Goal: Task Accomplishment & Management: Use online tool/utility

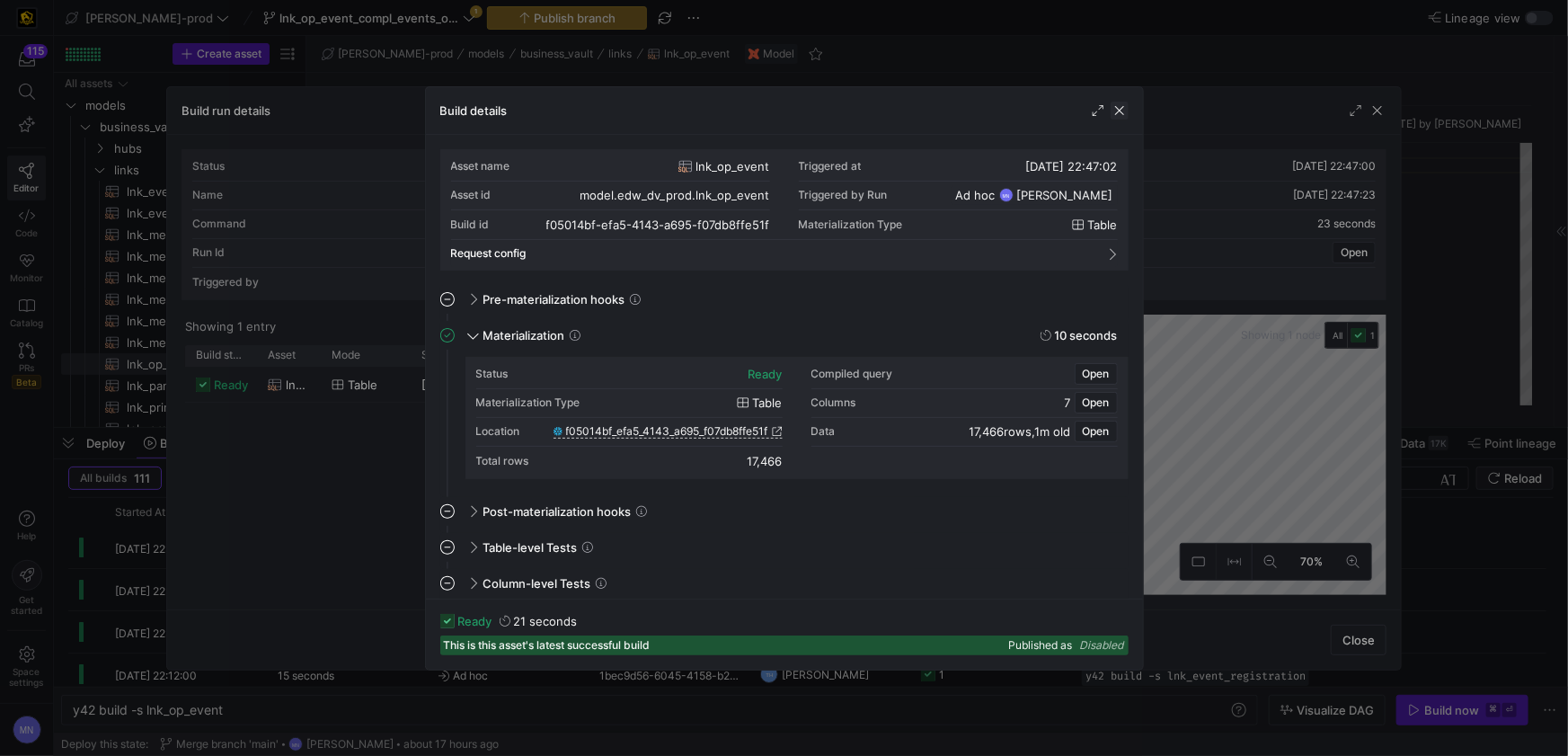
scroll to position [162, 0]
click at [1121, 109] on span "button" at bounding box center [1119, 111] width 18 height 18
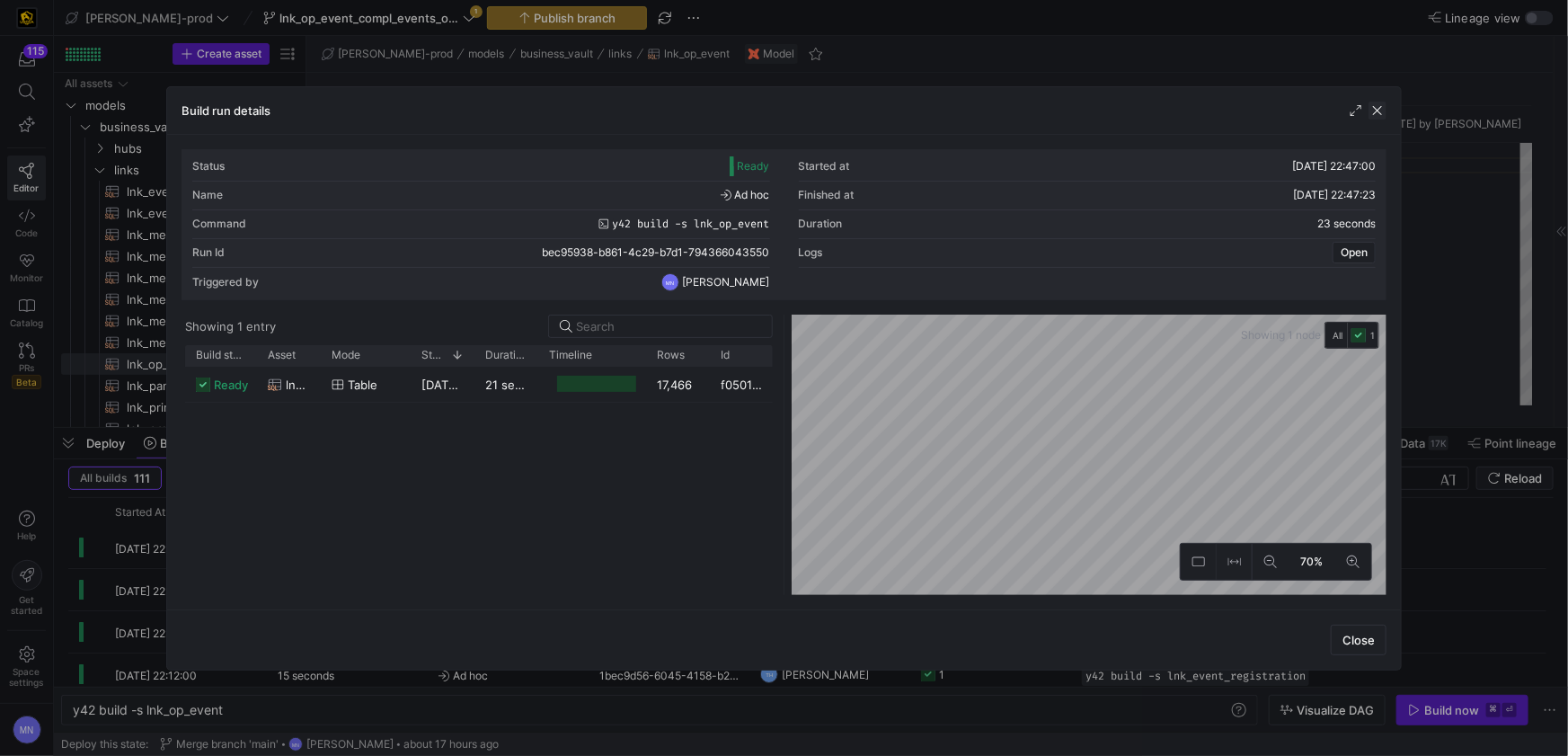
click at [1379, 113] on span "button" at bounding box center [1377, 111] width 18 height 18
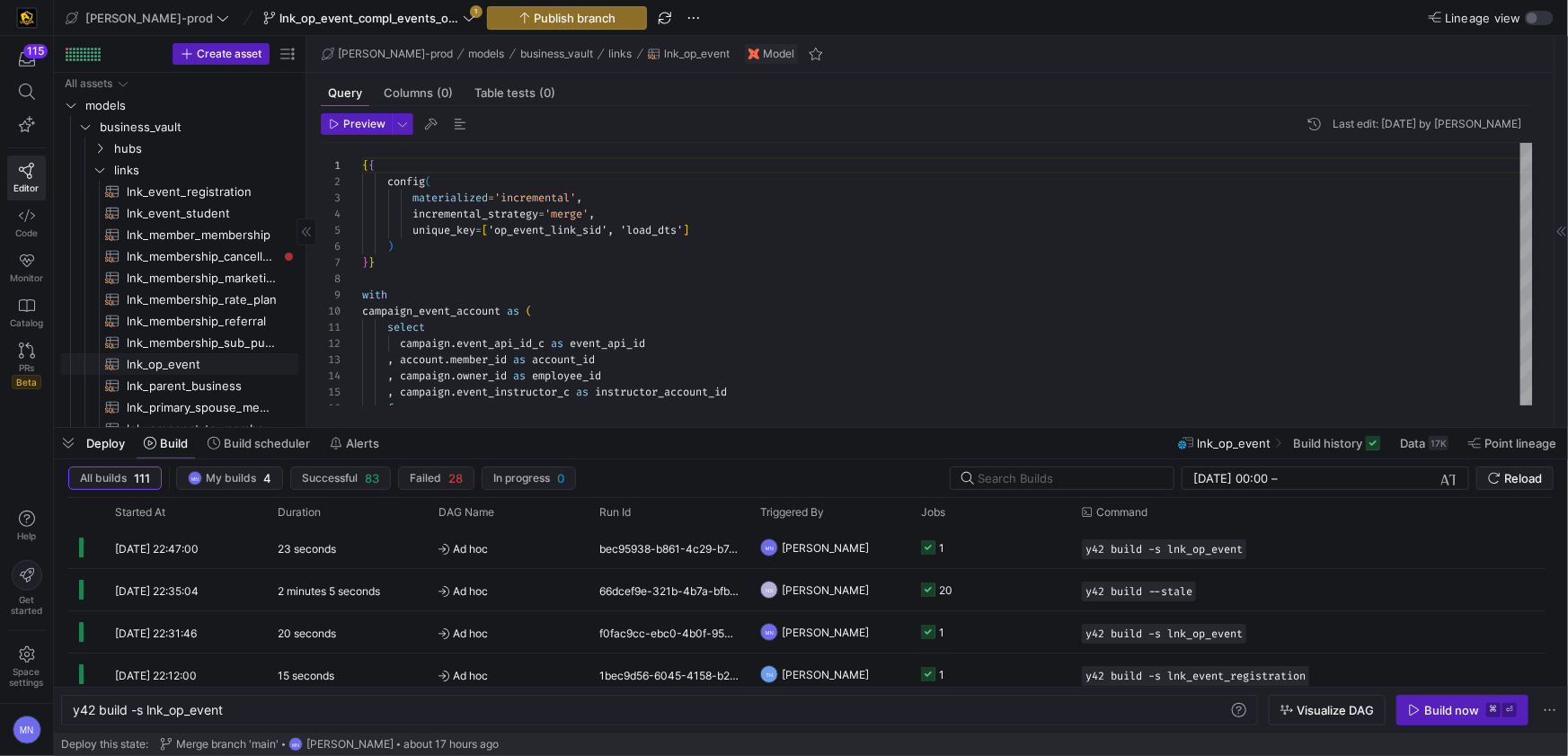
click at [189, 365] on span "lnk_op_event​​​​​​​​​​" at bounding box center [202, 364] width 151 height 21
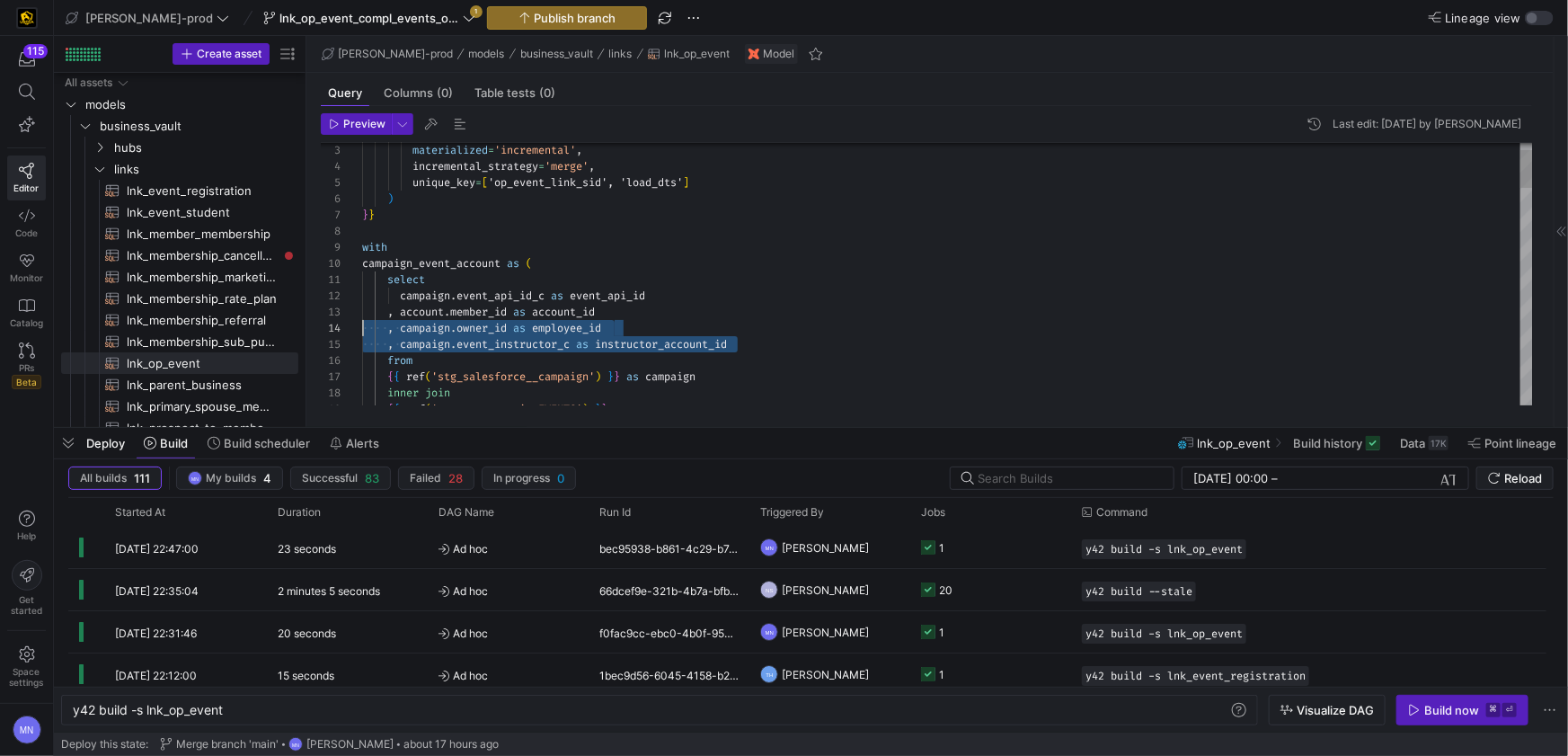
scroll to position [49, 0]
drag, startPoint x: 759, startPoint y: 347, endPoint x: 530, endPoint y: 338, distance: 229.2
click at [342, 330] on div "3 4 5 6 7 8 9 10 11 12 13 14 15 16 17 18 19 materialized = 'incremental' , incr…" at bounding box center [927, 274] width 1212 height 262
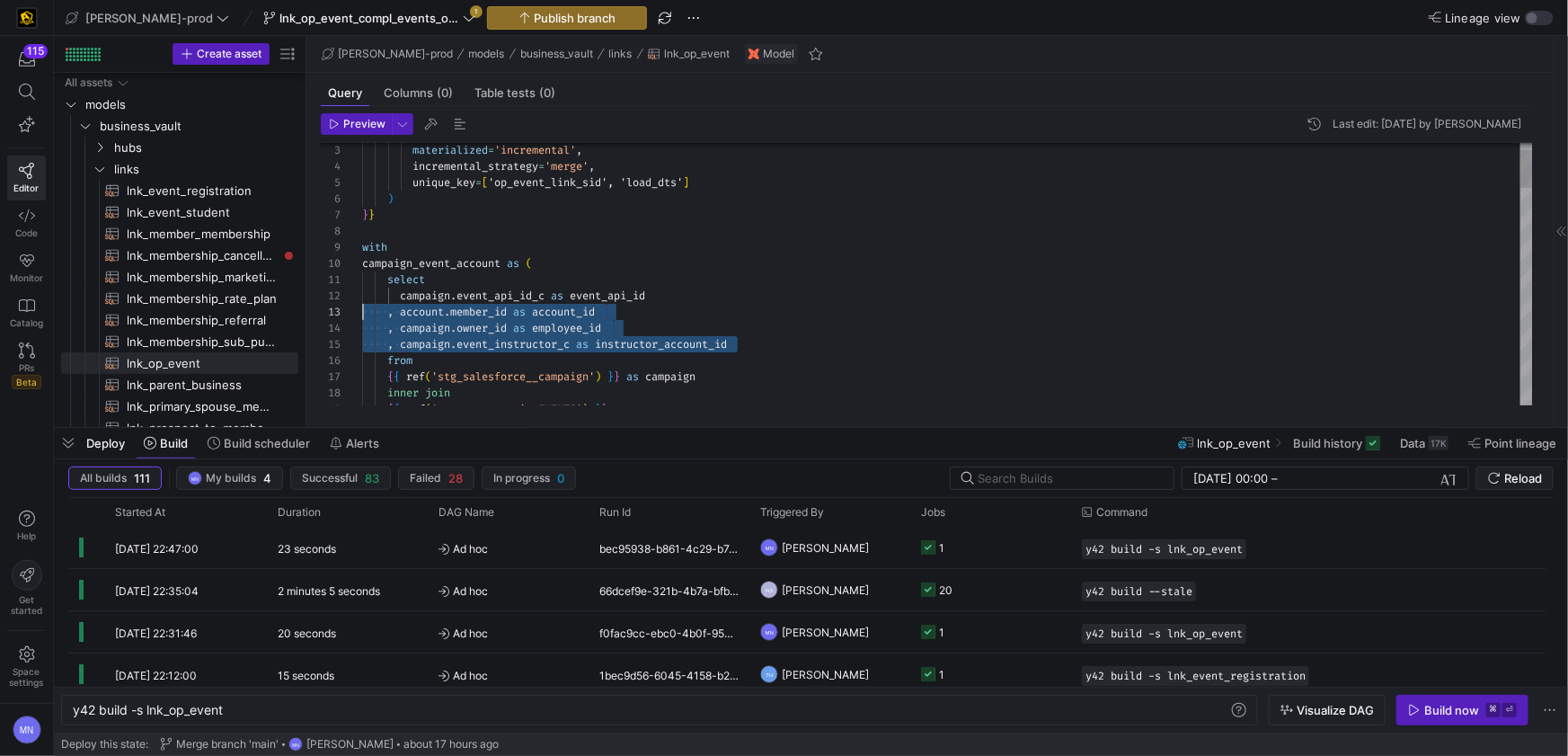
drag, startPoint x: 664, startPoint y: 339, endPoint x: 360, endPoint y: 317, distance: 304.8
click at [360, 318] on div "3 4 5 6 7 8 9 10 11 12 13 14 15 16 17 18 19 materialized = 'incremental' , incr…" at bounding box center [927, 274] width 1212 height 262
type textarea "{{ config( materialized='incremental', incremental_strategy='merge', unique_key…"
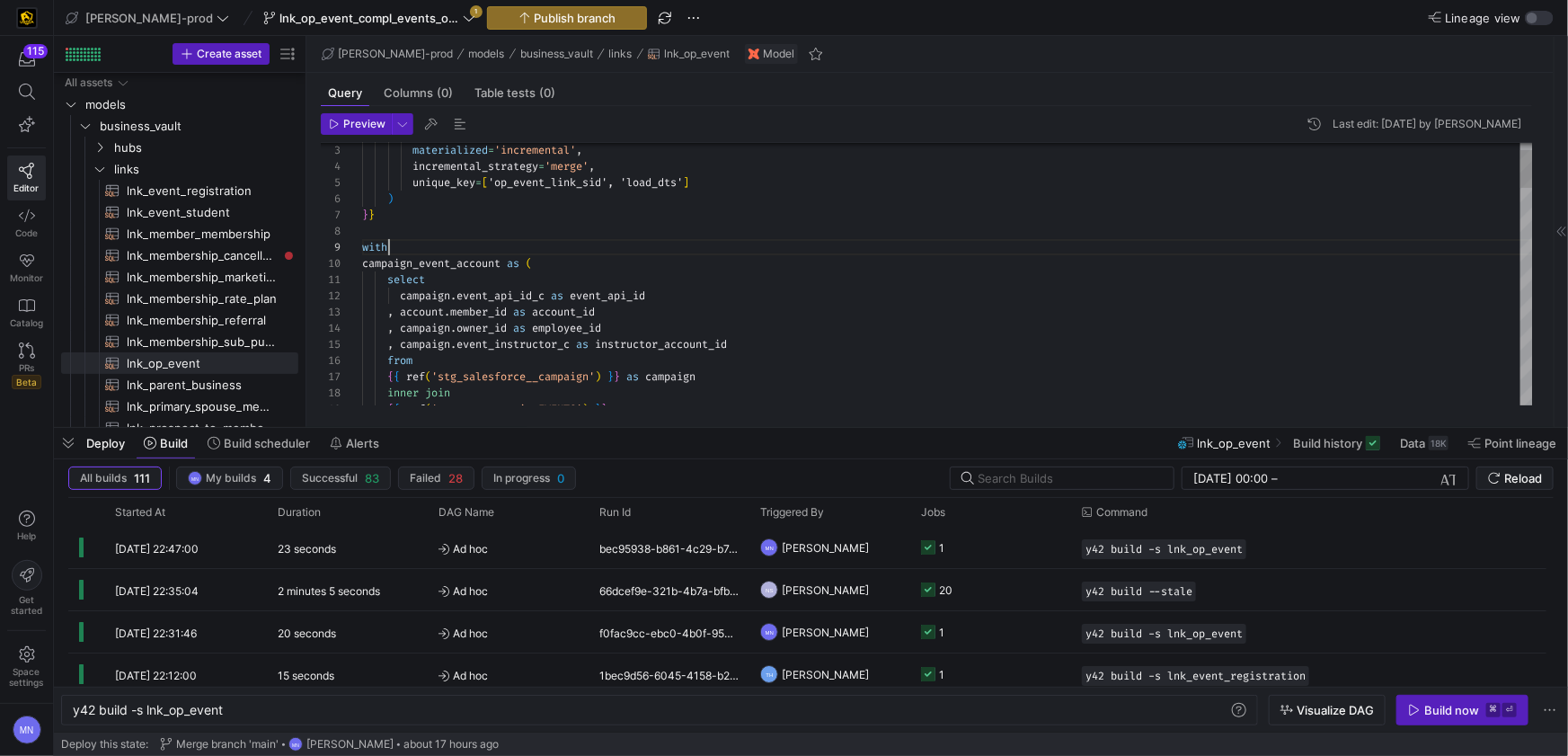
scroll to position [129, 26]
click at [463, 20] on icon at bounding box center [469, 18] width 13 height 13
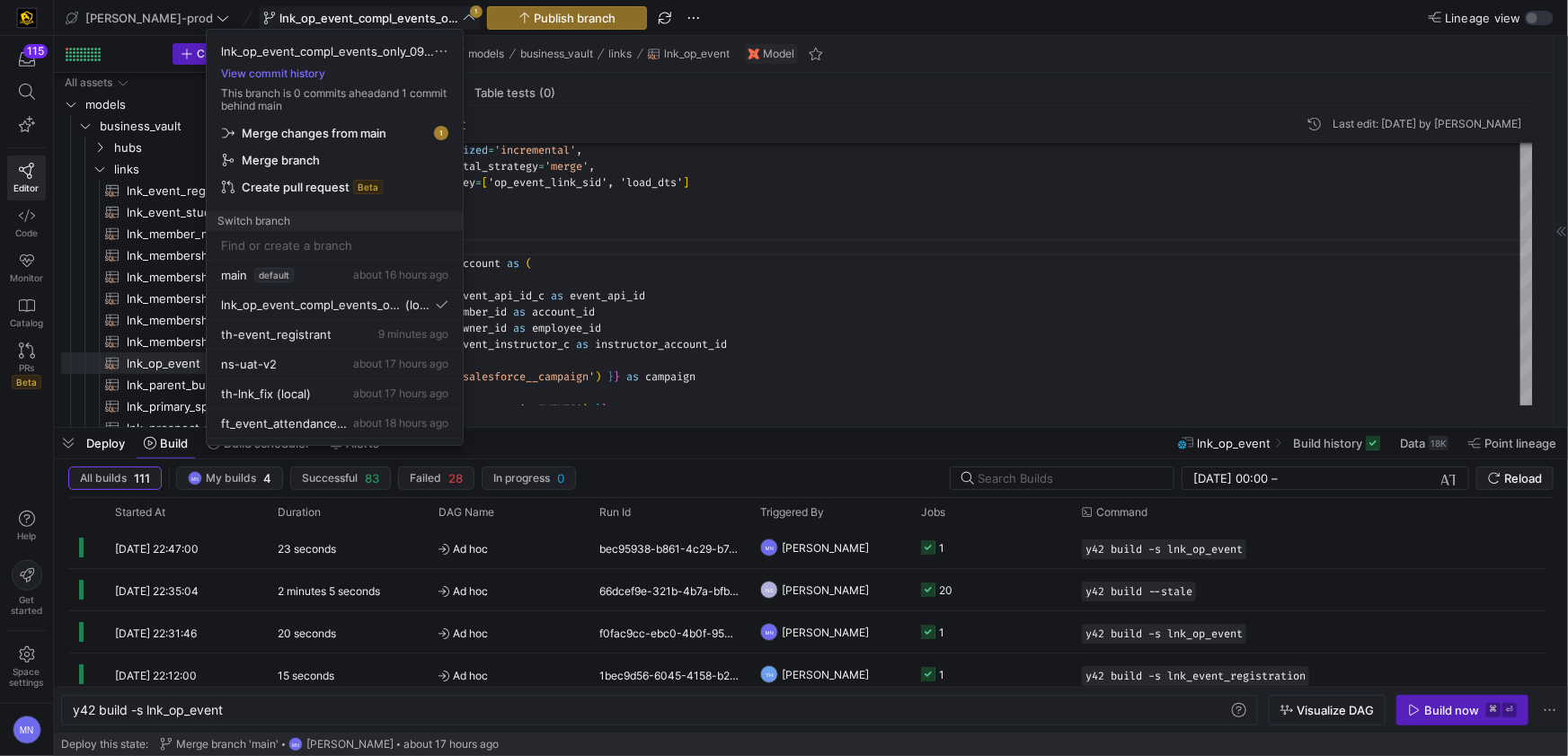
drag, startPoint x: 865, startPoint y: 184, endPoint x: 674, endPoint y: 111, distance: 204.5
click at [863, 184] on div at bounding box center [784, 378] width 1568 height 756
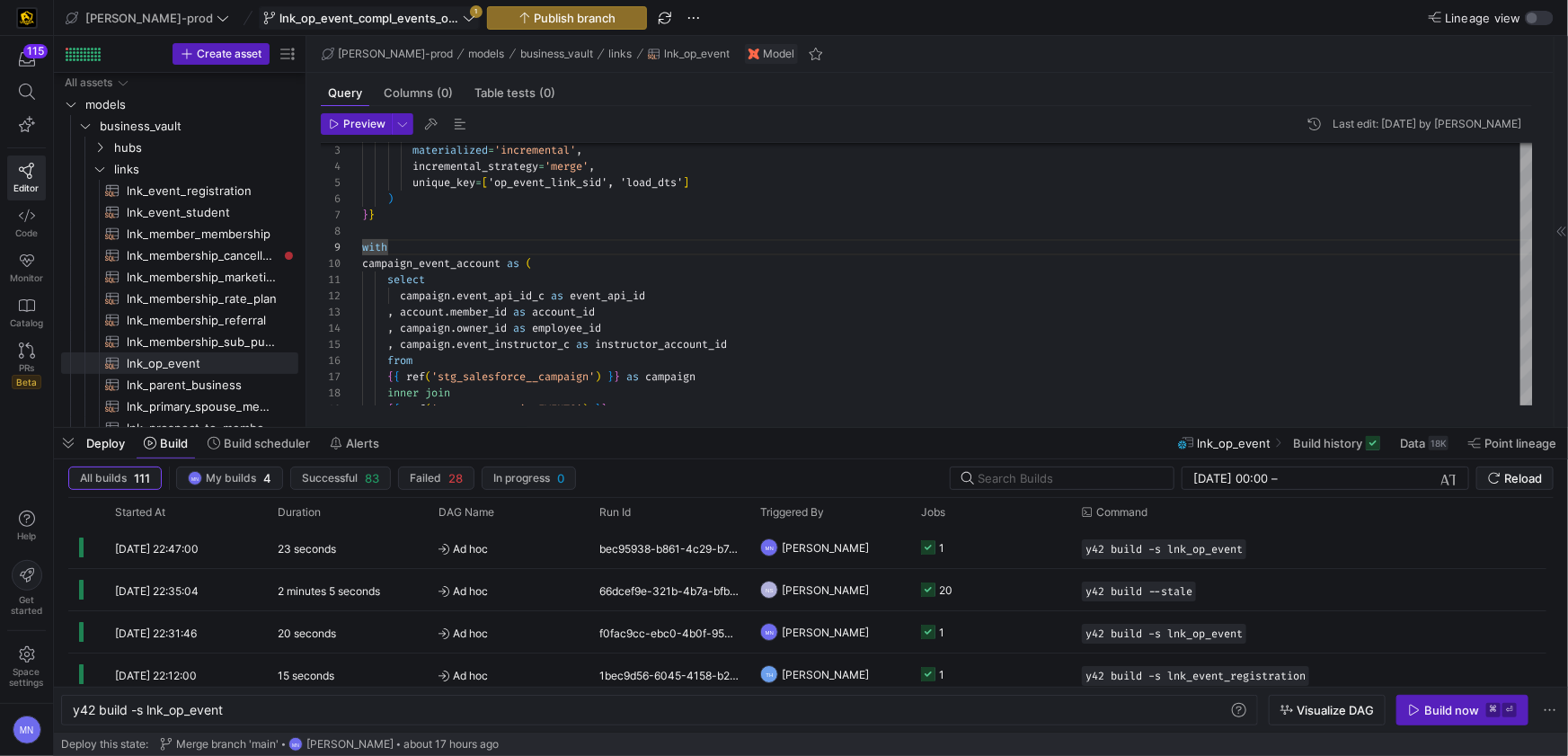
click at [463, 18] on icon at bounding box center [469, 18] width 13 height 13
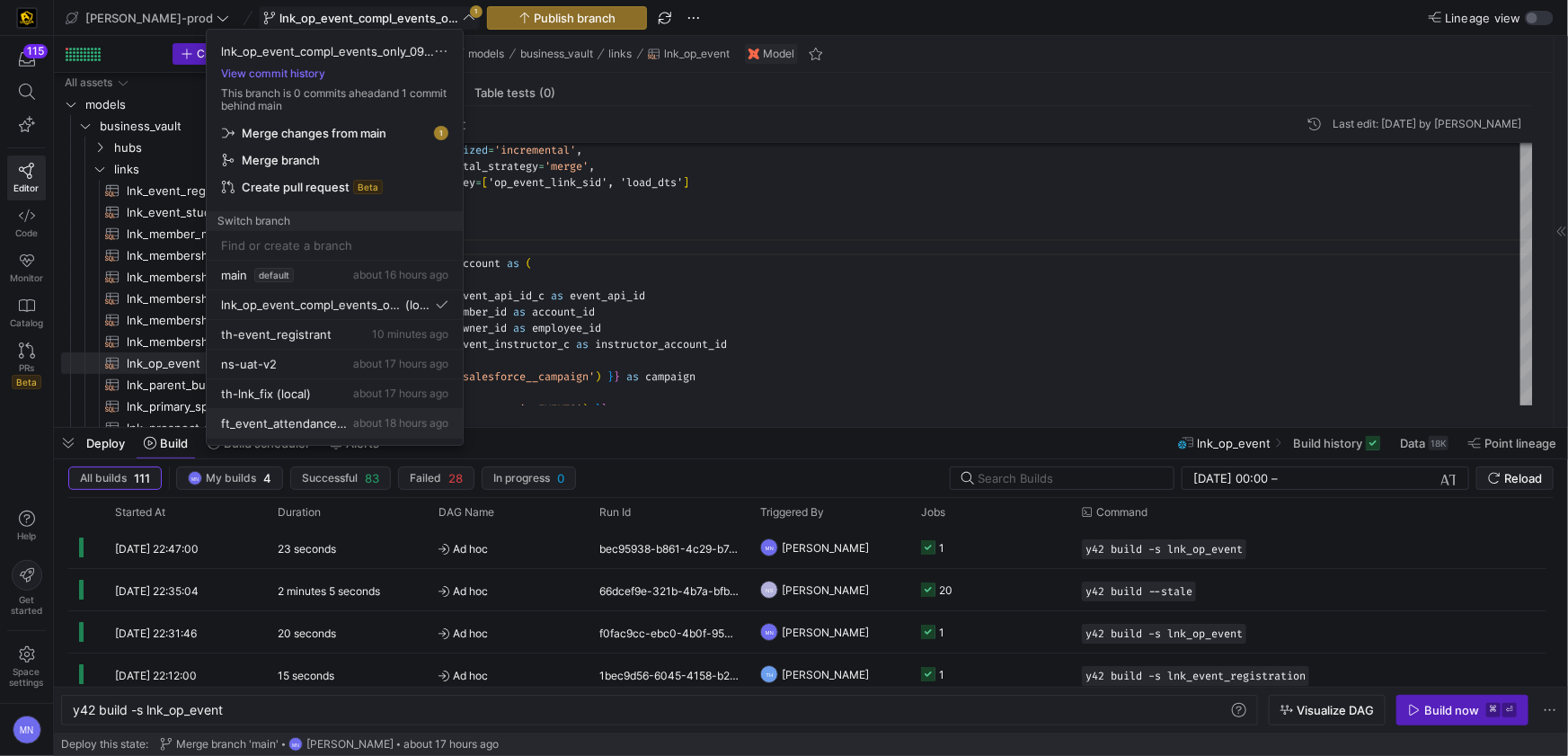
click at [355, 421] on span "about 18 hours ago" at bounding box center [400, 423] width 95 height 14
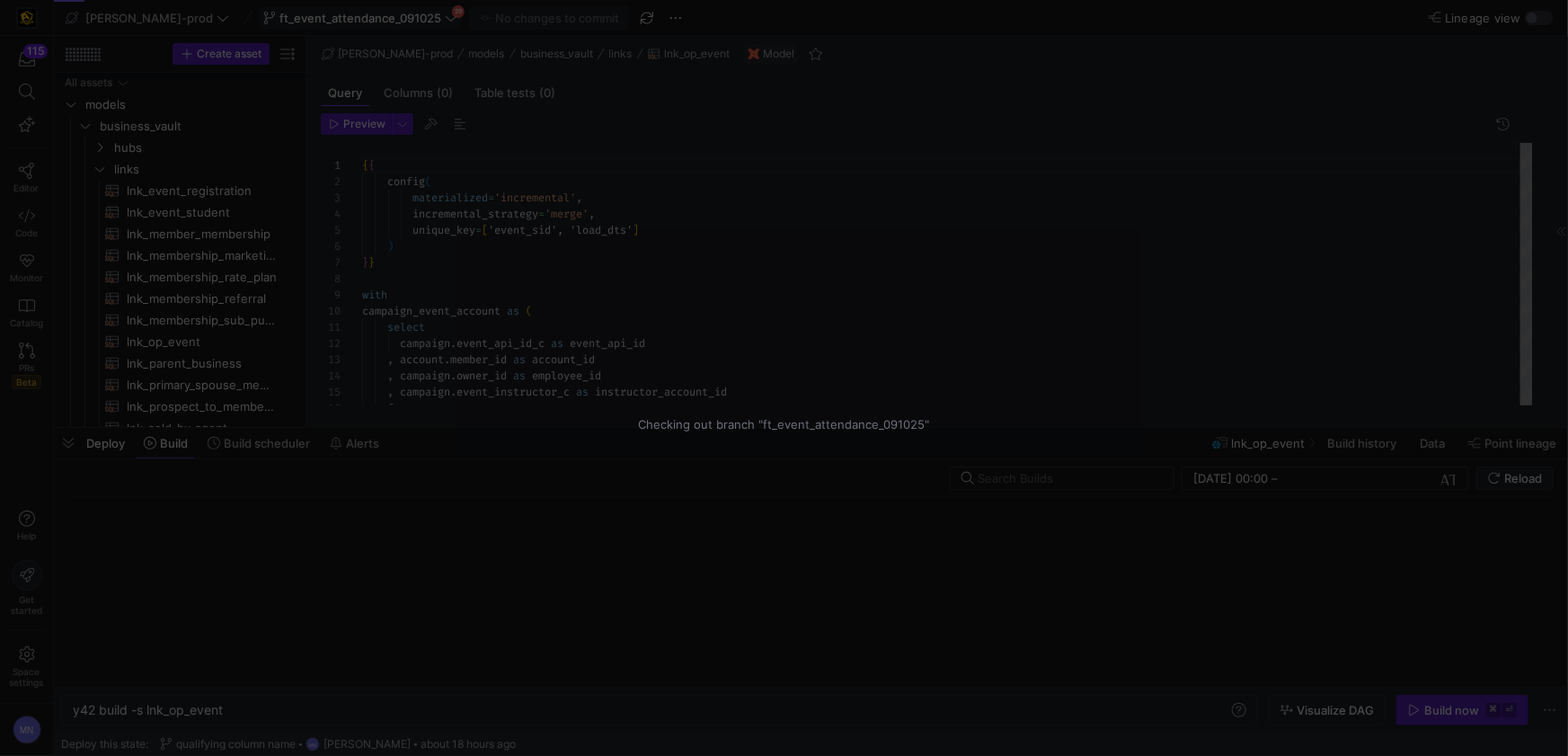
scroll to position [162, 0]
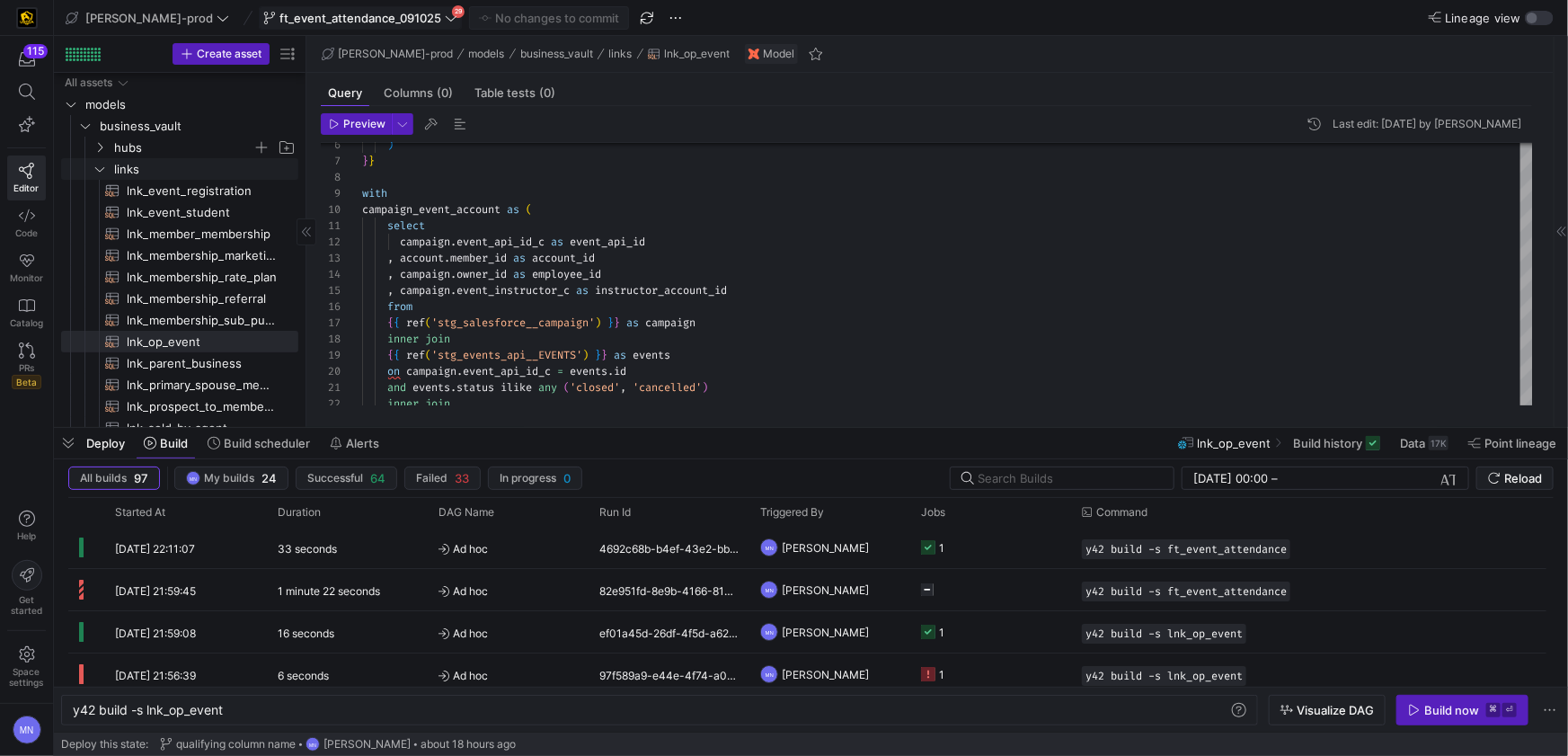
drag, startPoint x: 98, startPoint y: 166, endPoint x: 91, endPoint y: 139, distance: 27.9
click at [98, 165] on icon "Press SPACE to select this row." at bounding box center [100, 168] width 13 height 11
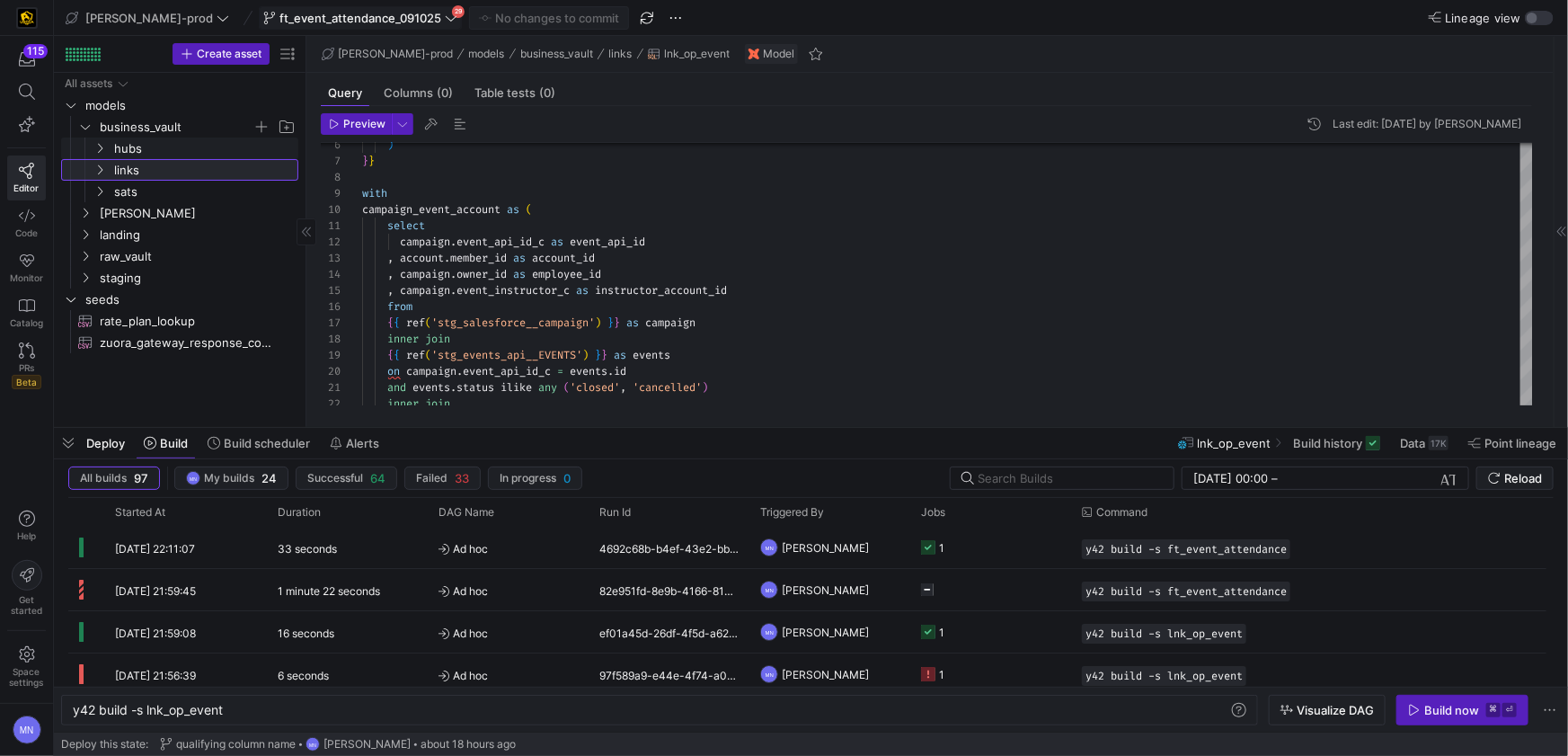
scroll to position [0, 0]
click at [84, 122] on icon "Press SPACE to select this row." at bounding box center [85, 126] width 13 height 11
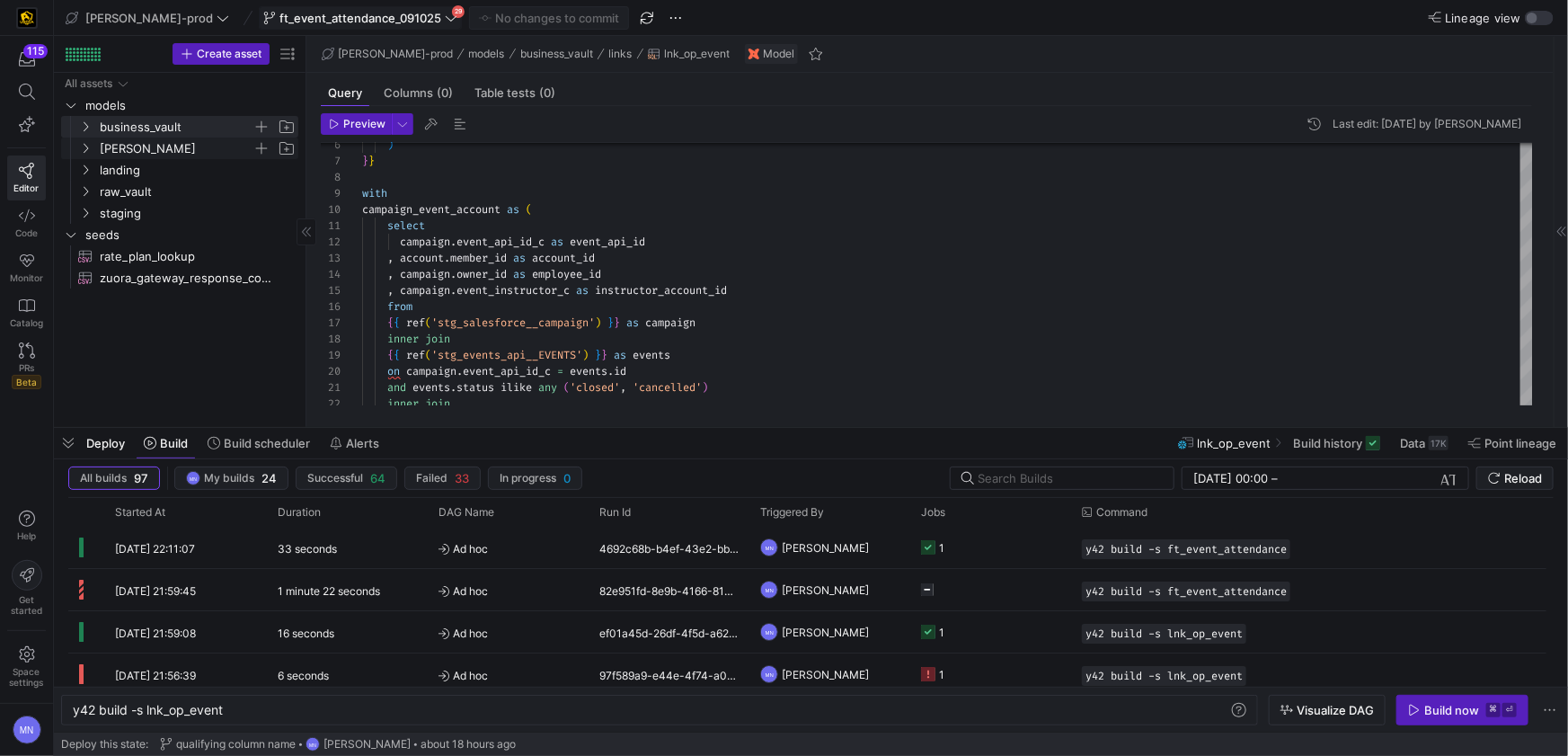
click at [86, 147] on icon "Press SPACE to select this row." at bounding box center [86, 149] width 5 height 10
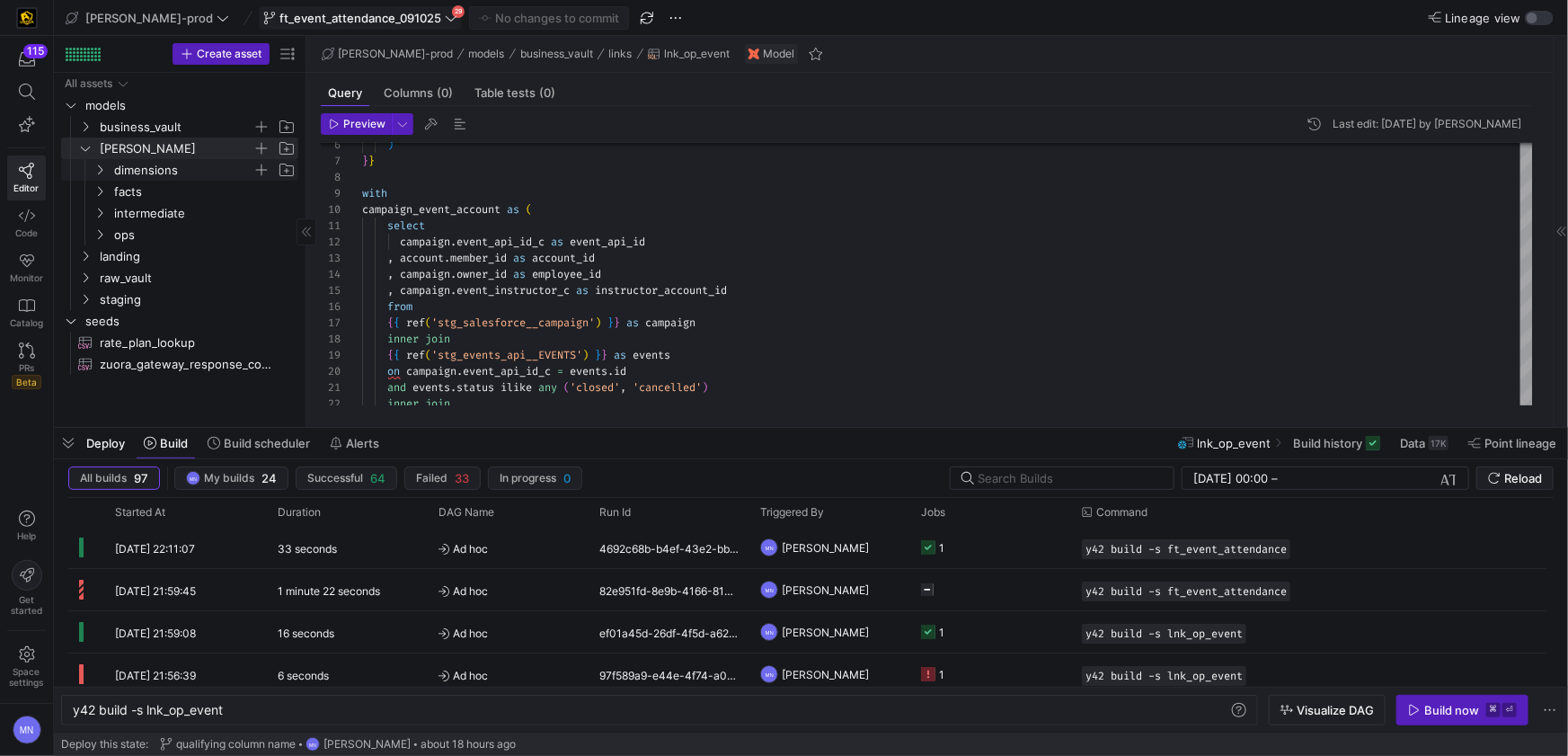
click at [108, 177] on span "dimensions" at bounding box center [194, 170] width 206 height 20
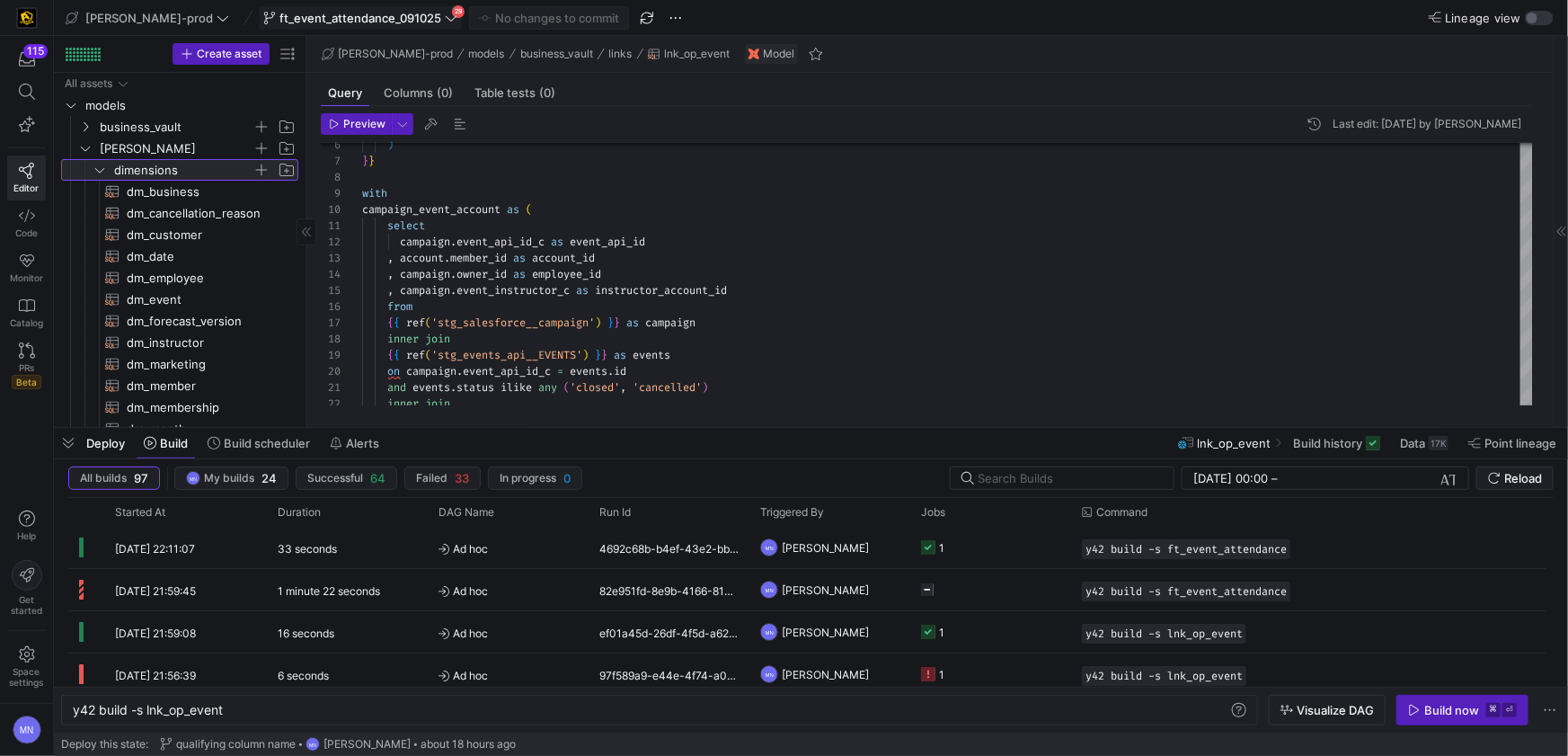
click at [100, 172] on icon at bounding box center [99, 170] width 9 height 5
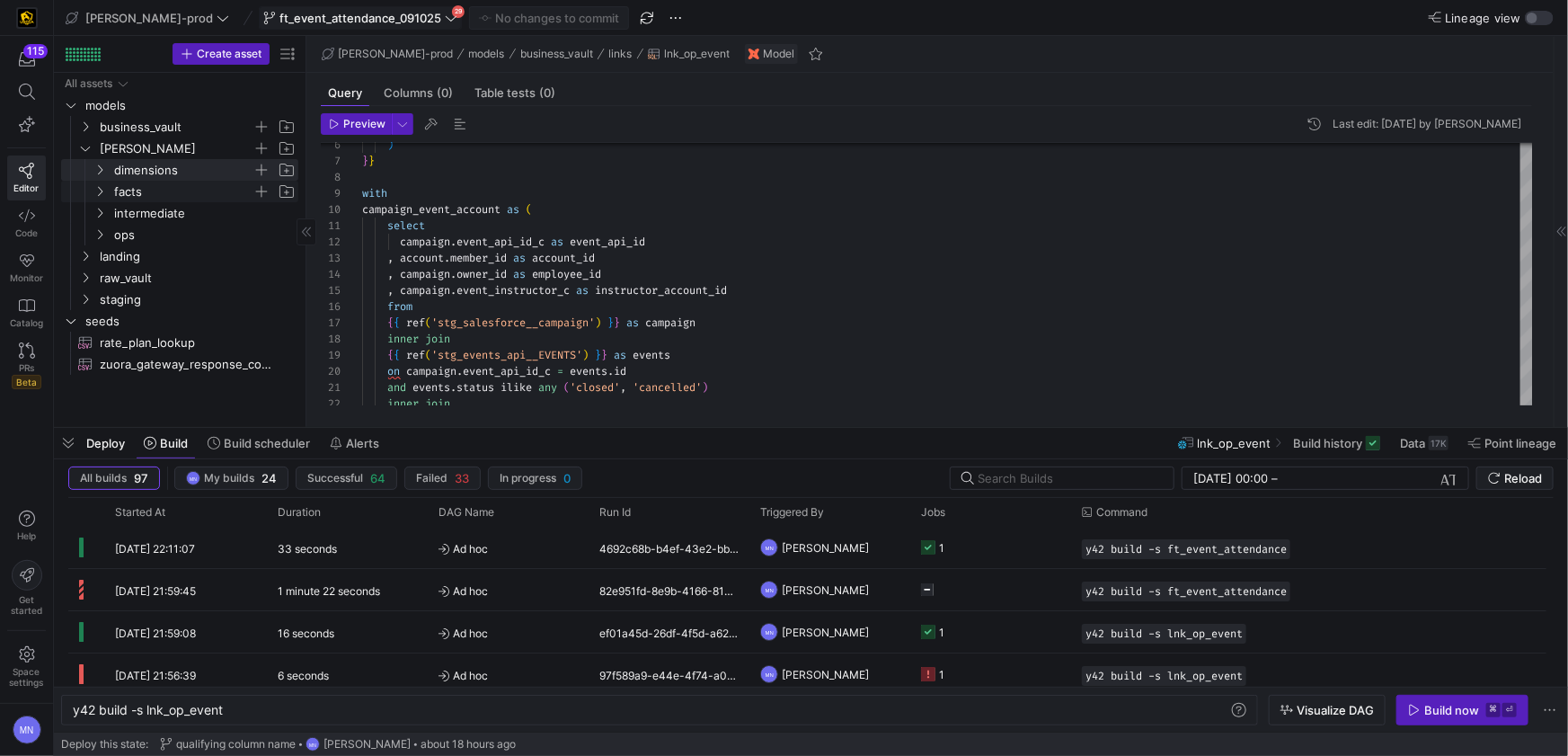
click at [98, 191] on icon "Press SPACE to select this row." at bounding box center [100, 191] width 13 height 11
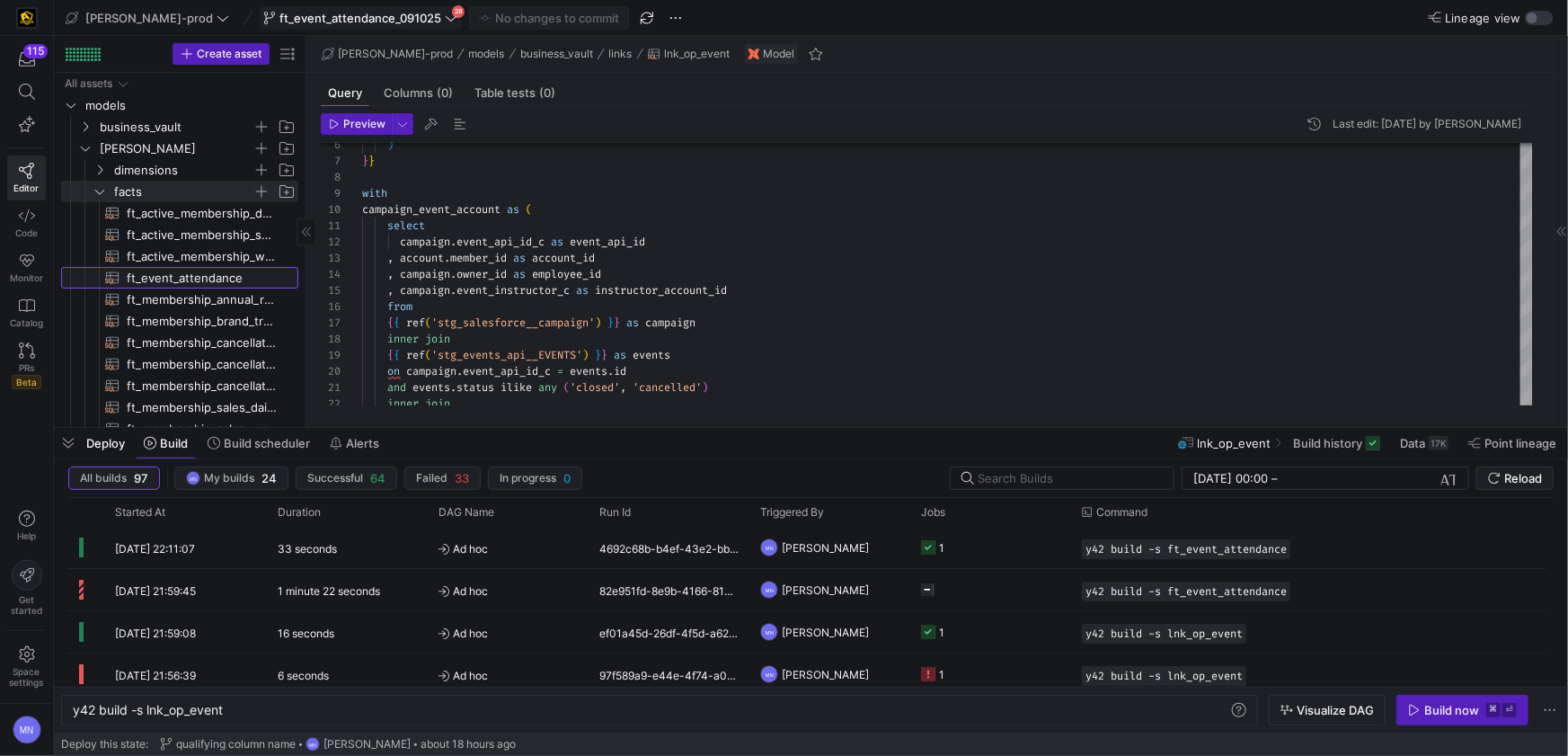
click at [173, 277] on span "ft_event_attendance​​​​​​​​​​" at bounding box center [202, 278] width 151 height 21
type textarea "y42 build -s ft_event_attendance"
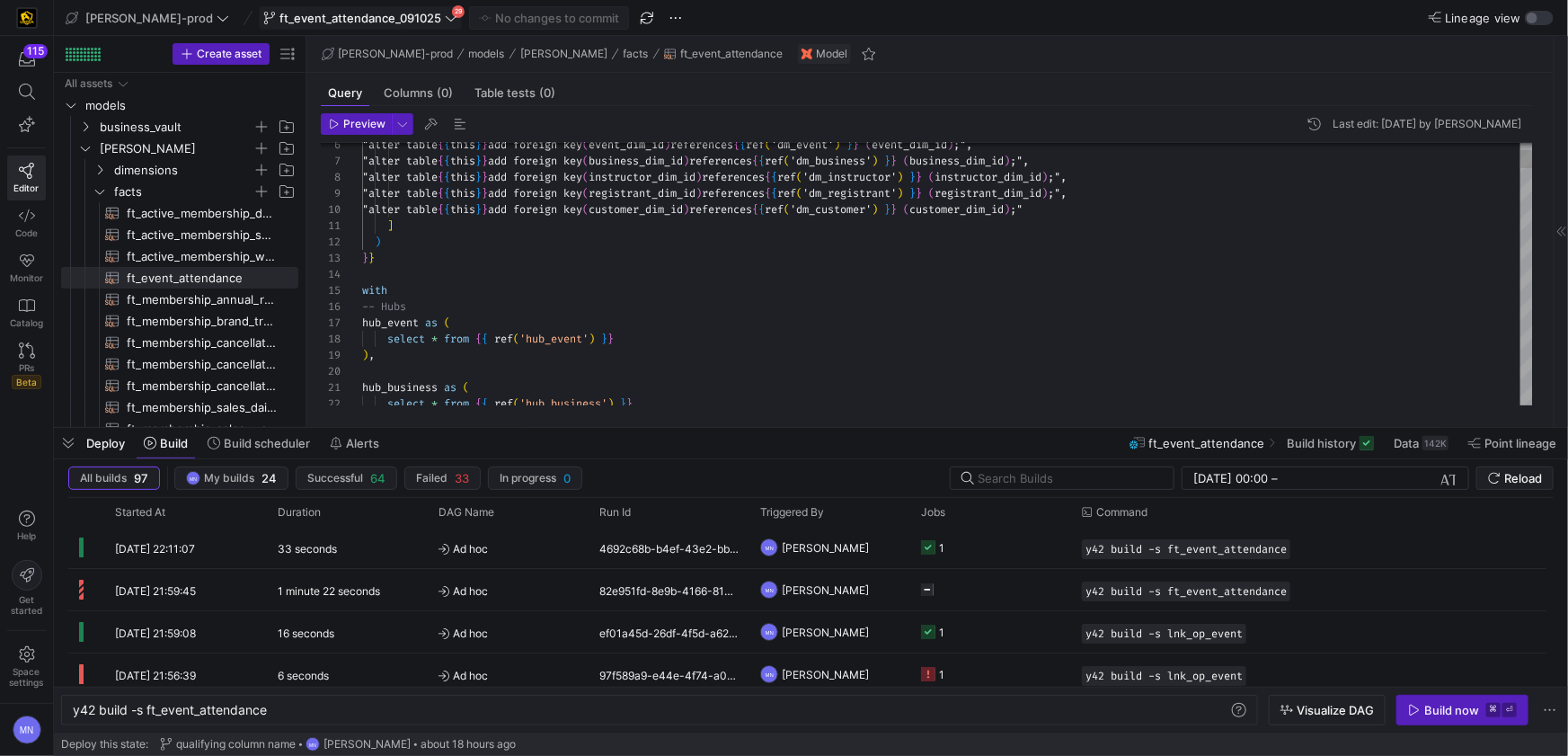
type textarea "] ) }} with -- Hubs hub_event as ( select * from {{ ref('hub_event') }} ),"
click at [1422, 715] on span "Build now ⌘ ⏎" at bounding box center [1462, 710] width 109 height 15
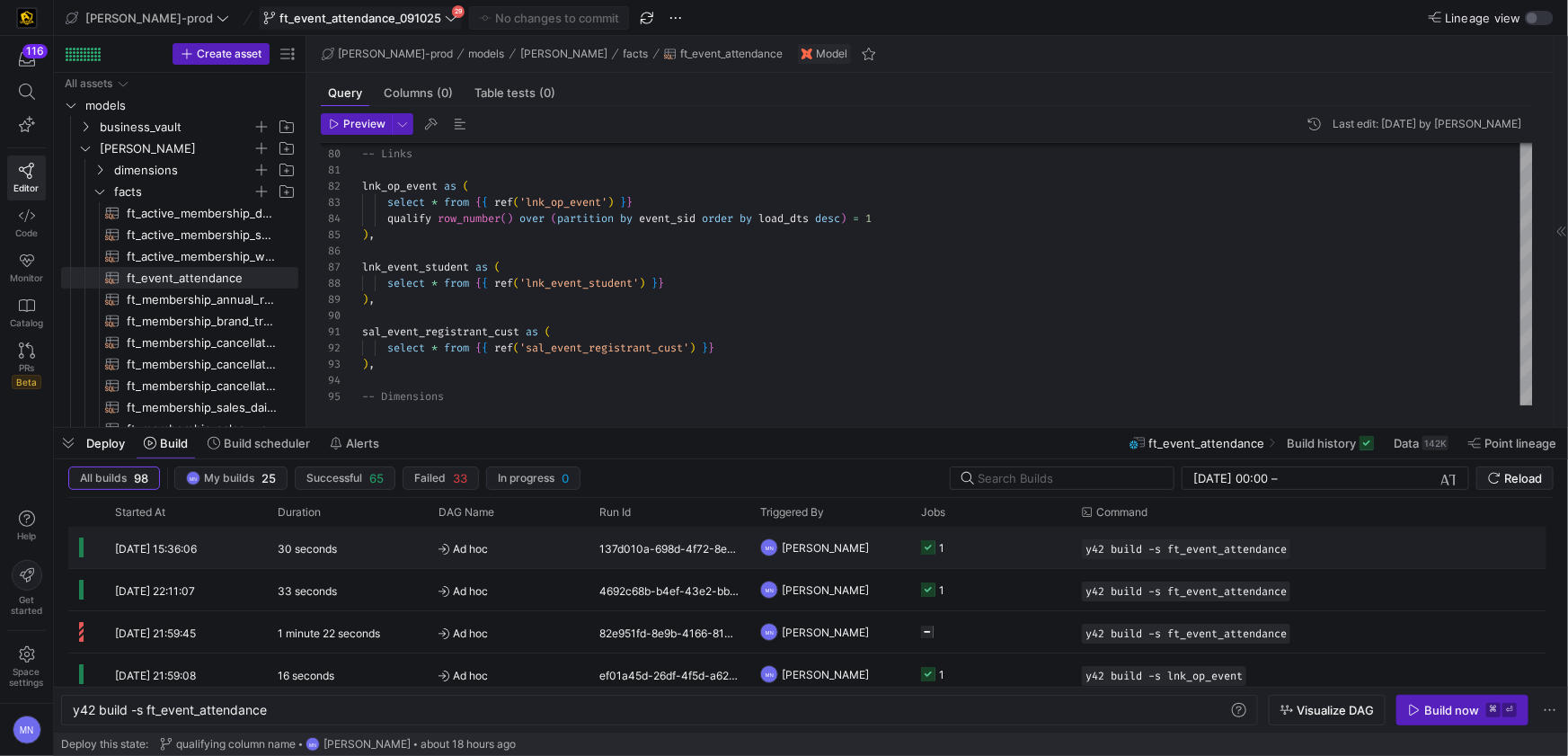
click at [932, 543] on icon "Press SPACE to select this row." at bounding box center [928, 548] width 15 height 15
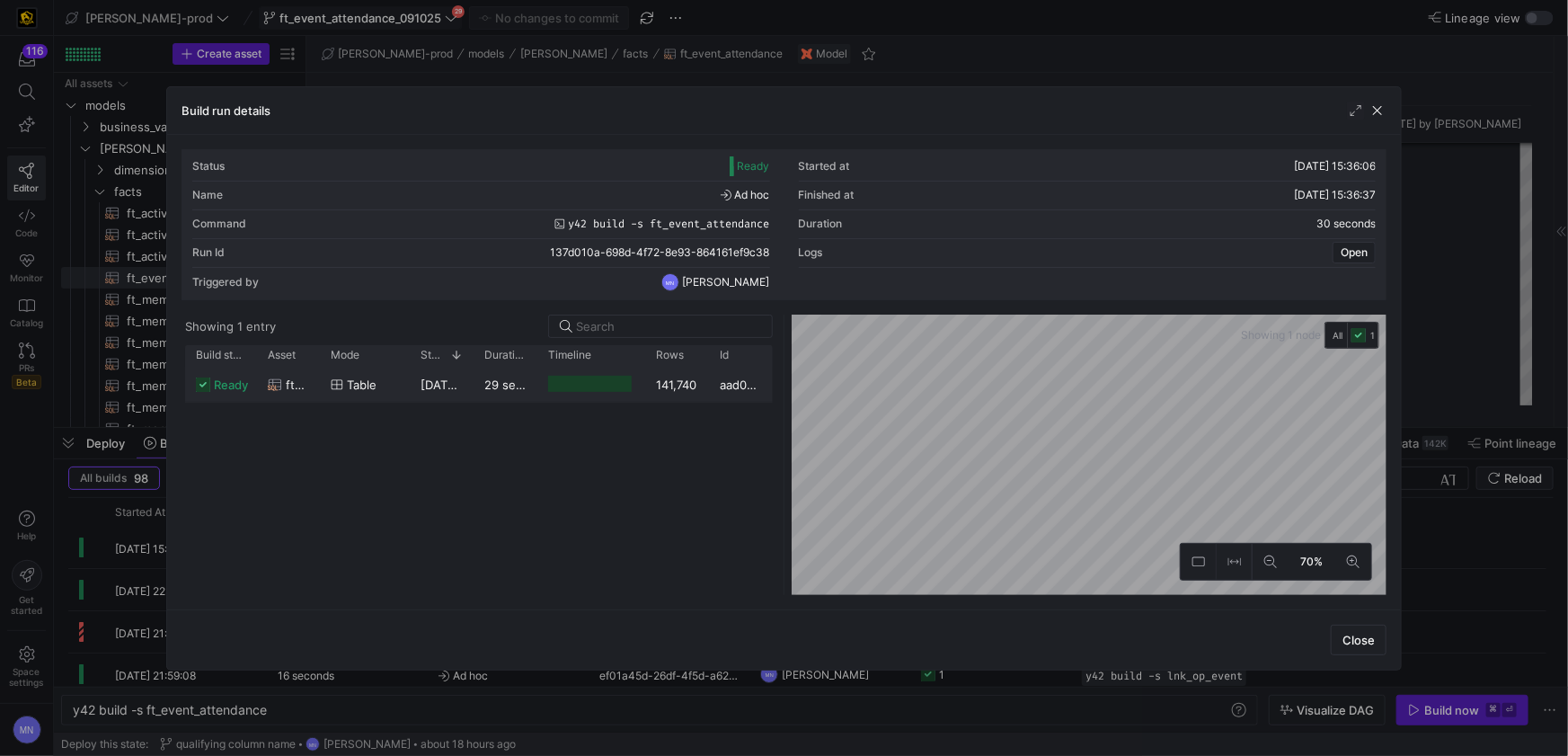
click at [219, 384] on span "ready" at bounding box center [231, 385] width 34 height 35
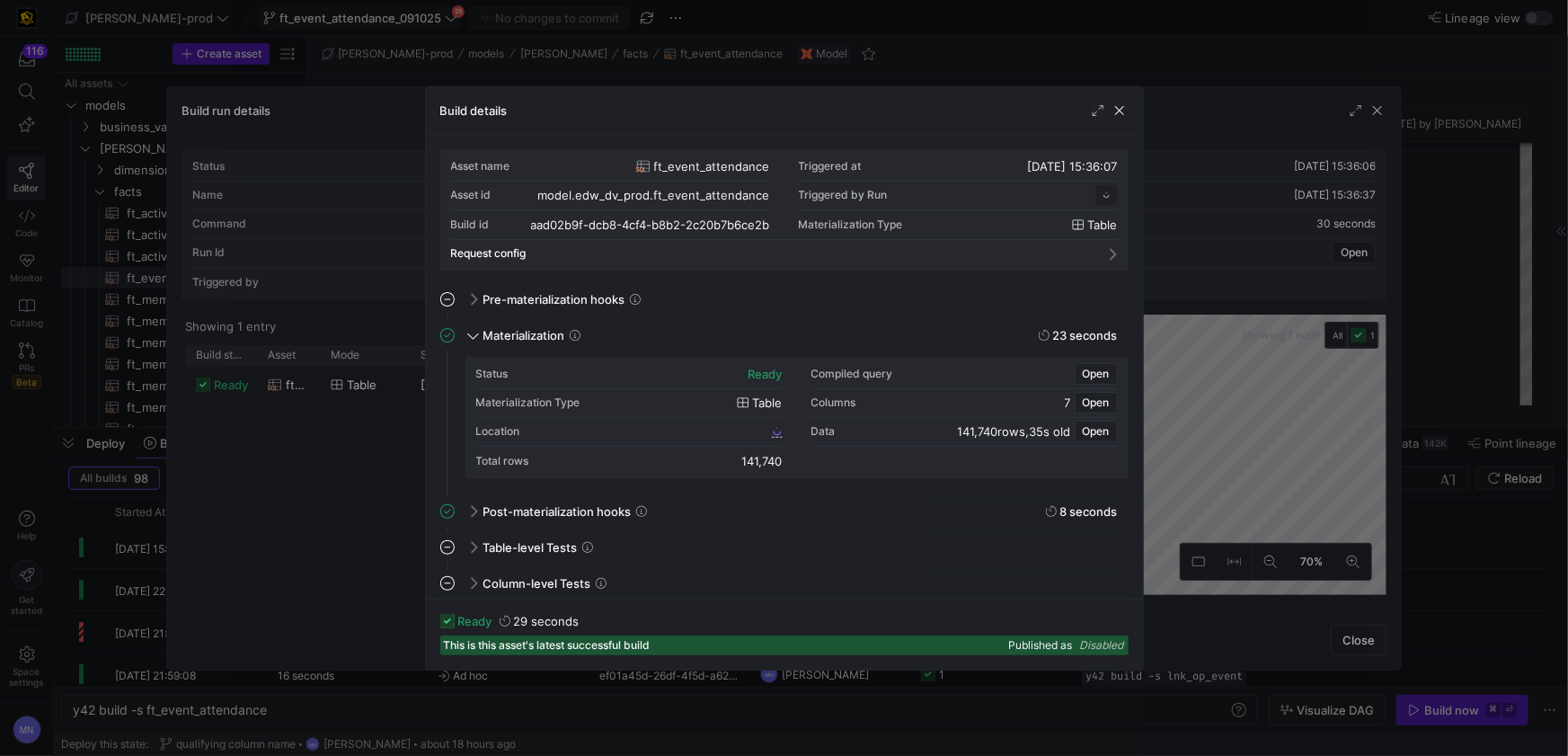
scroll to position [162, 0]
click at [649, 432] on span "aad02b9f_dcb8_4cf4_b8b2_2c20b7b6ce2b" at bounding box center [660, 431] width 216 height 13
